Goal: Find specific page/section: Find specific page/section

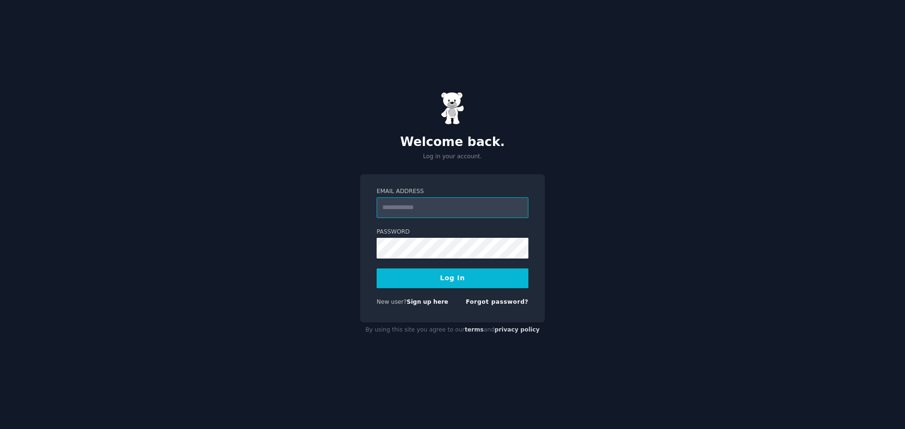
click at [448, 211] on input "Email Address" at bounding box center [452, 207] width 152 height 21
type input "**********"
click at [477, 282] on button "Log In" at bounding box center [452, 279] width 152 height 20
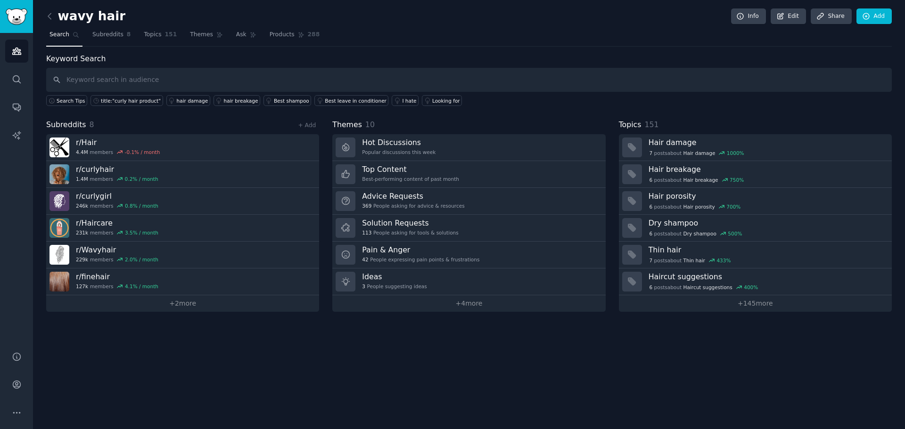
click at [55, 16] on link at bounding box center [52, 16] width 12 height 15
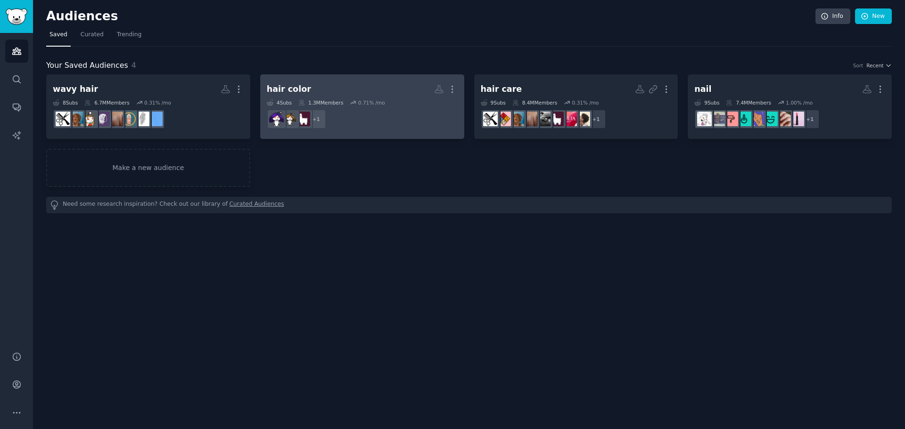
click at [327, 93] on h2 "hair color More" at bounding box center [362, 89] width 191 height 16
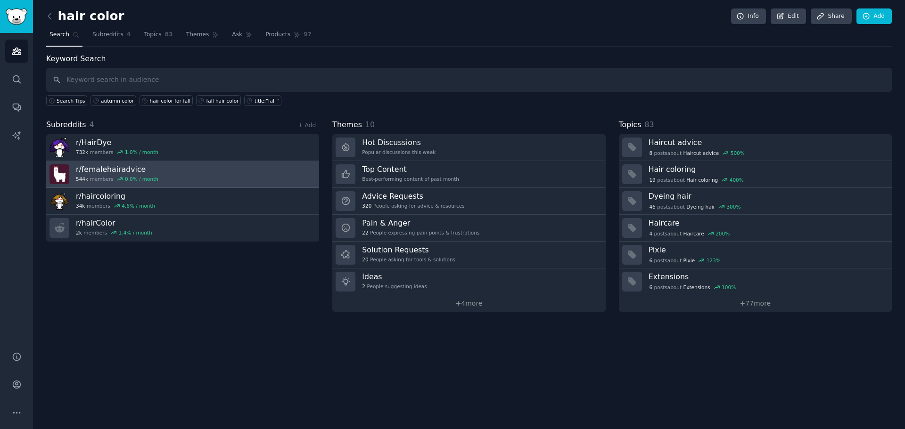
click at [168, 171] on link "r/ femalehairadvice 544k members 0.0 % / month" at bounding box center [182, 174] width 273 height 27
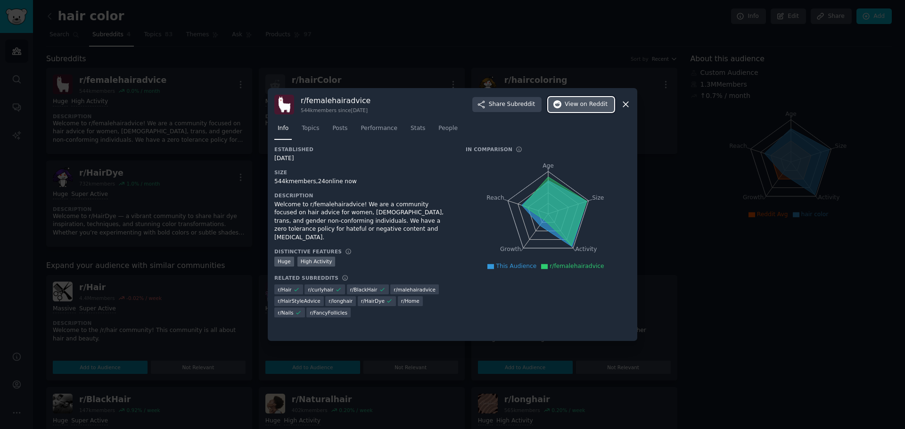
click at [570, 102] on span "View on Reddit" at bounding box center [585, 104] width 43 height 8
